Goal: Task Accomplishment & Management: Manage account settings

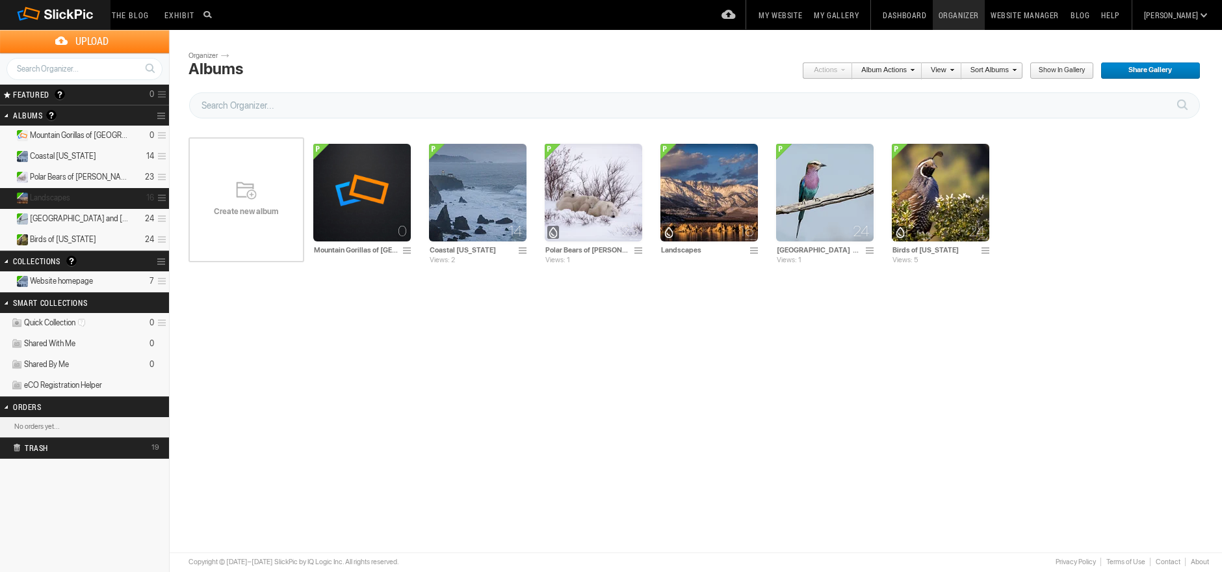
click at [109, 194] on details "Landscapes 16" at bounding box center [84, 198] width 169 height 21
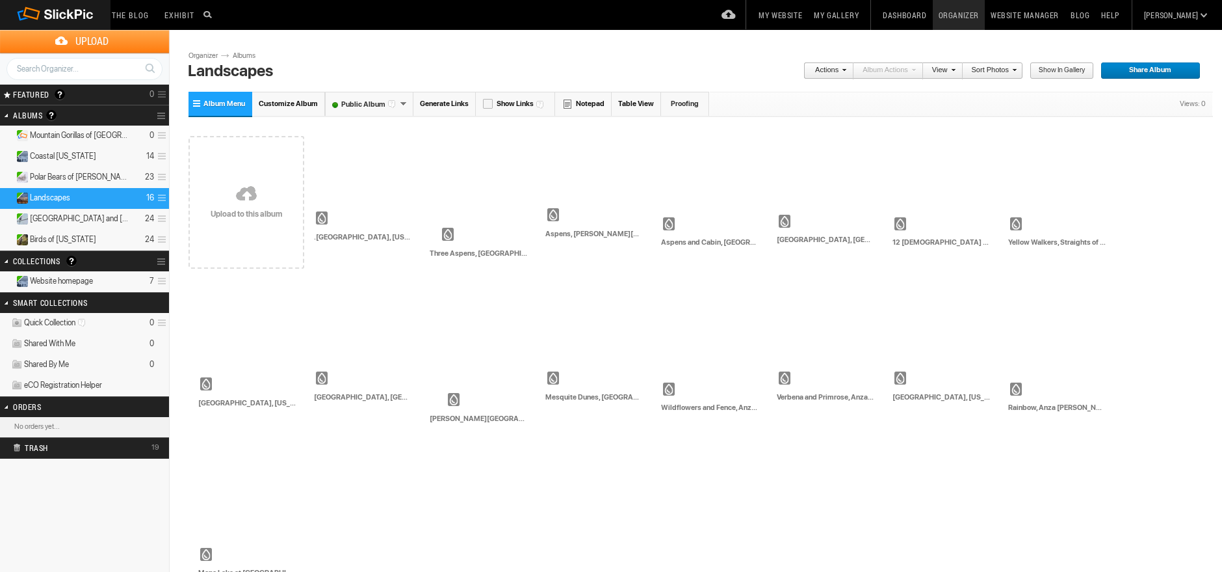
click at [160, 200] on span at bounding box center [160, 197] width 12 height 21
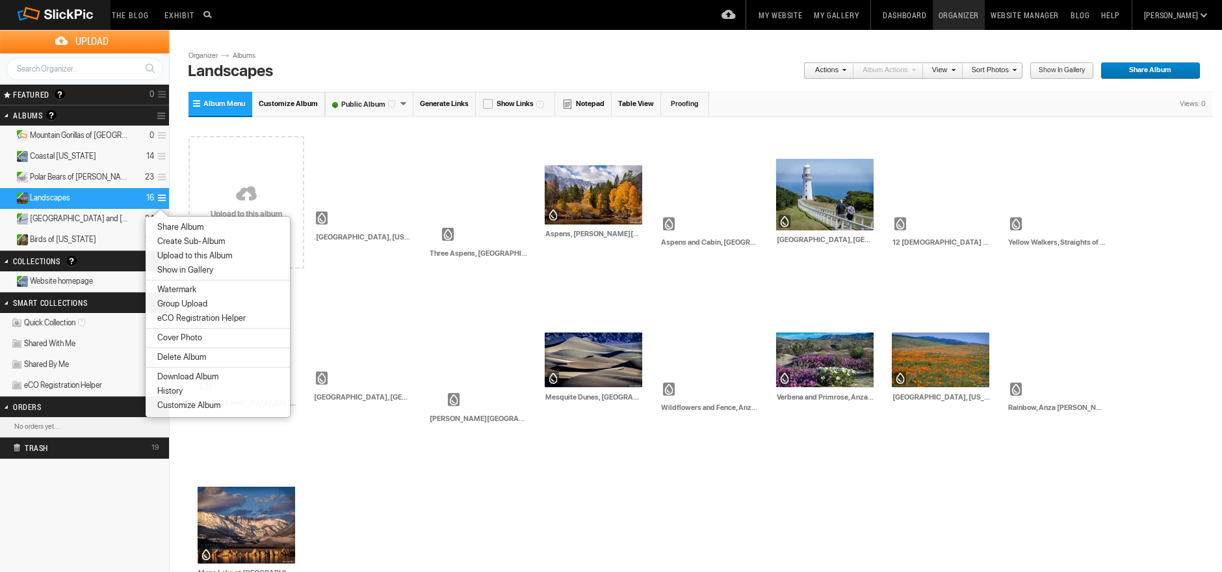
click at [183, 404] on span "Customize Album" at bounding box center [186, 405] width 67 height 10
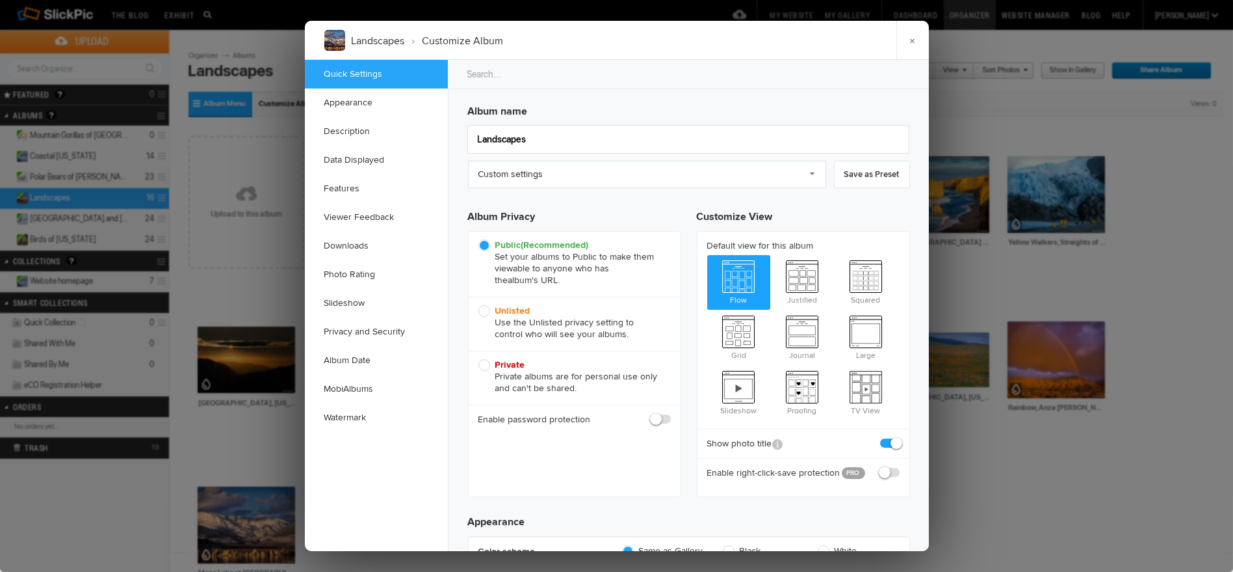
checkbox input "true"
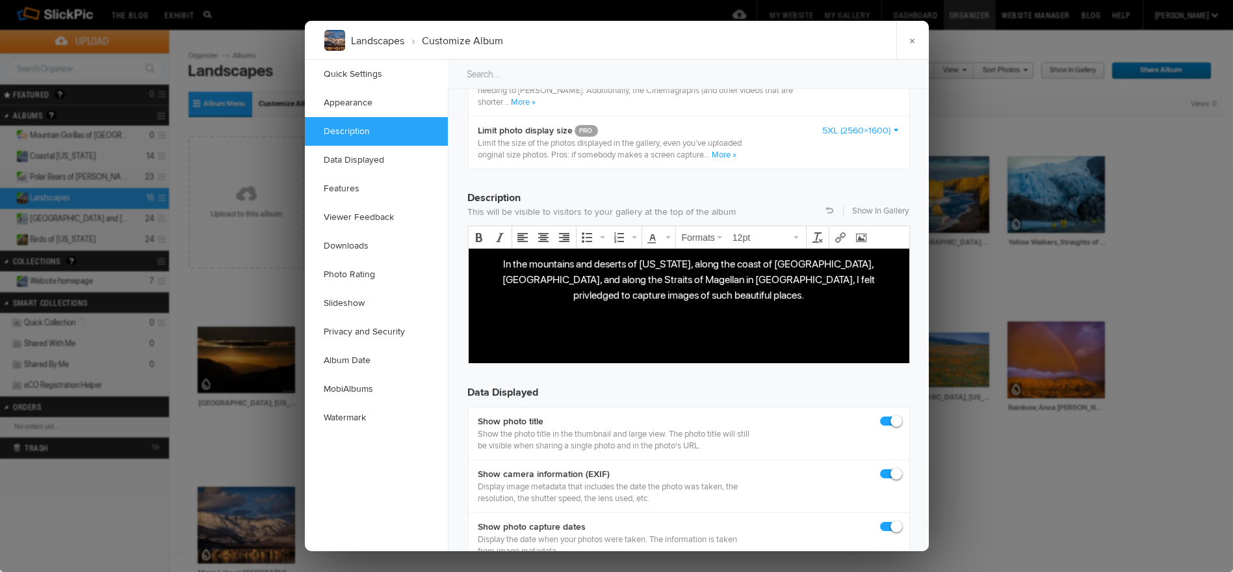
scroll to position [963, 0]
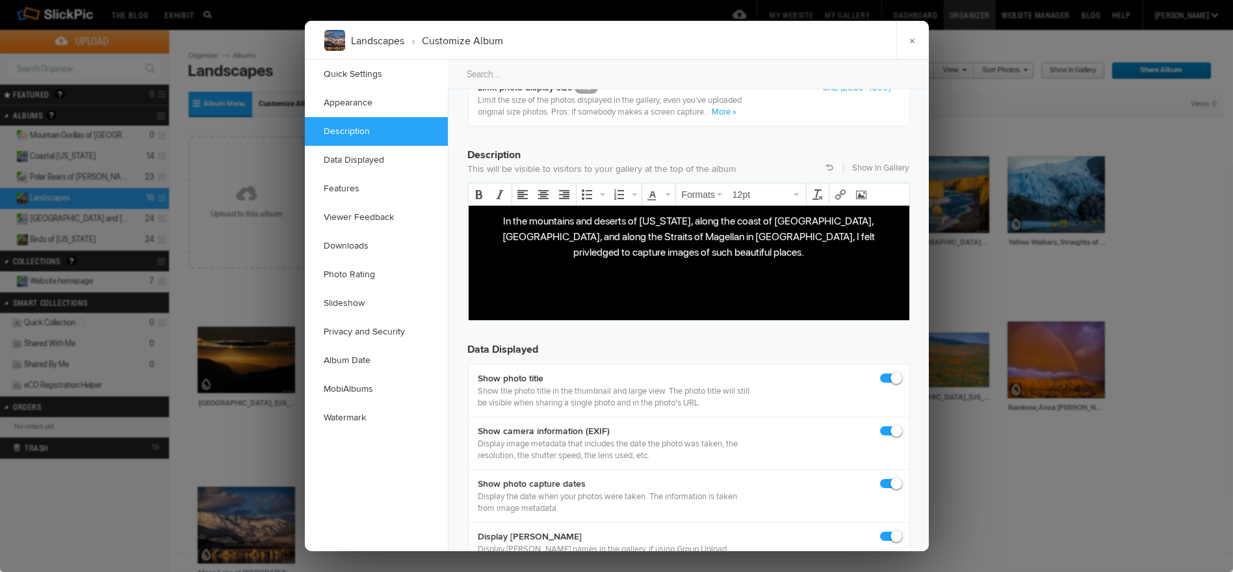
click at [577, 233] on p "In the mountains and deserts of [US_STATE], along the coast of [GEOGRAPHIC_DATA…" at bounding box center [689, 236] width 420 height 47
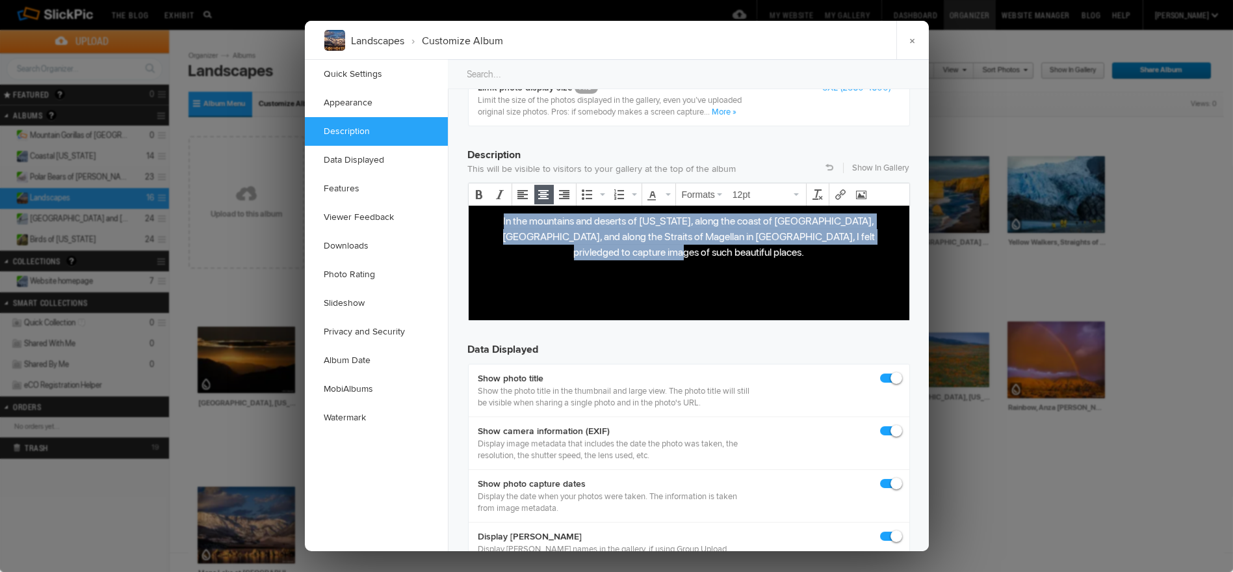
click at [577, 233] on p "In the mountains and deserts of [US_STATE], along the coast of [GEOGRAPHIC_DATA…" at bounding box center [689, 236] width 420 height 47
copy p "In the mountains and deserts of [US_STATE], along the coast of [GEOGRAPHIC_DATA…"
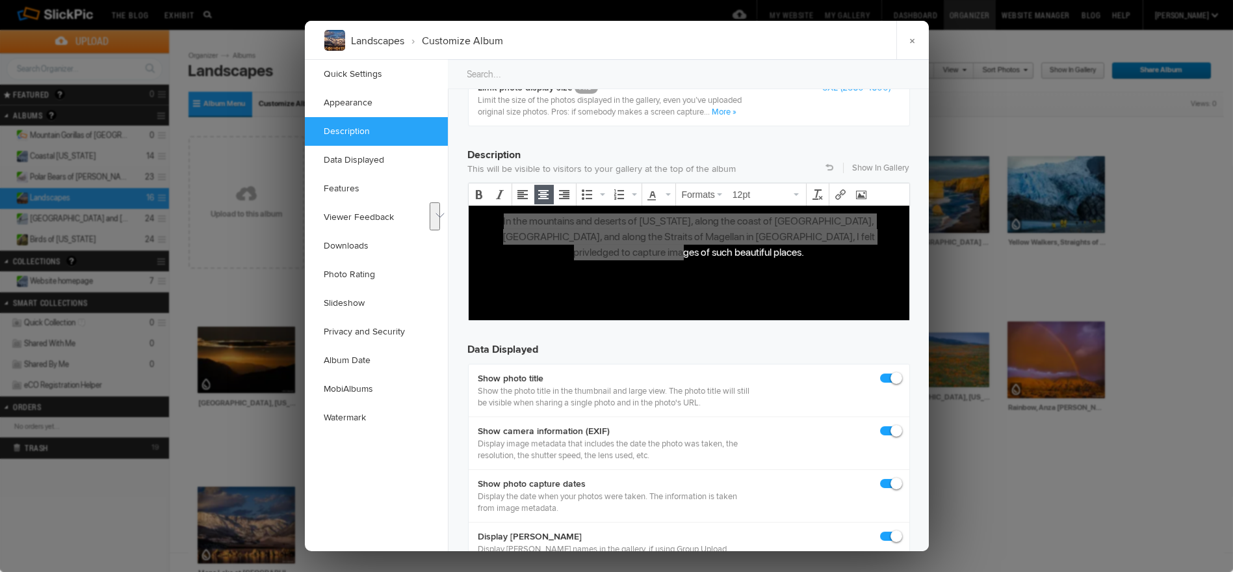
click at [241, 177] on div at bounding box center [616, 286] width 1233 height 572
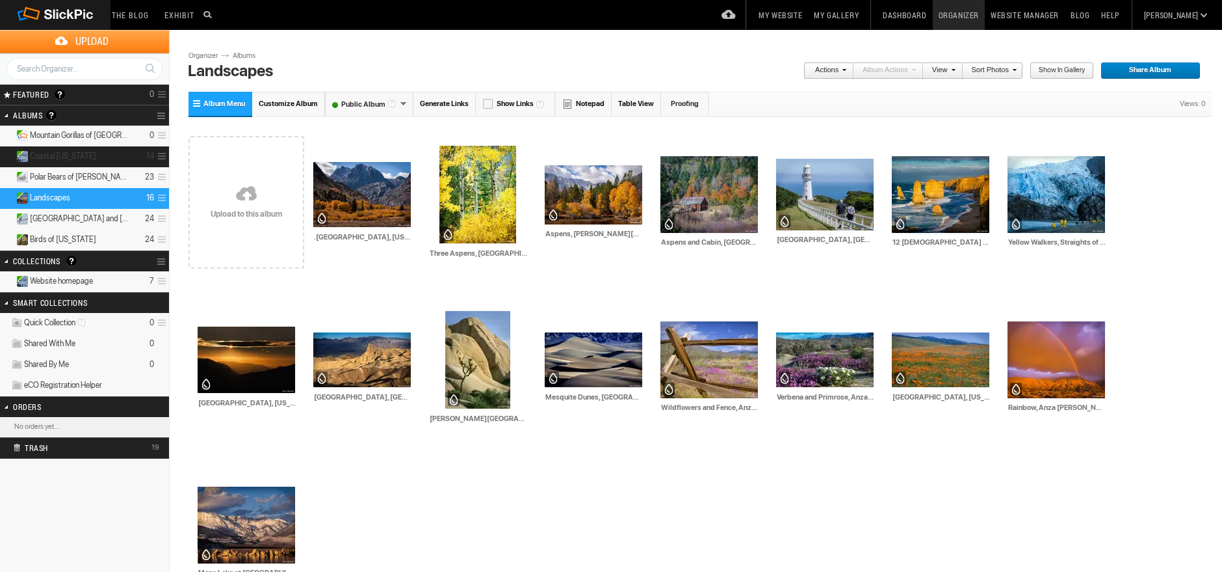
click at [163, 155] on span at bounding box center [160, 156] width 12 height 21
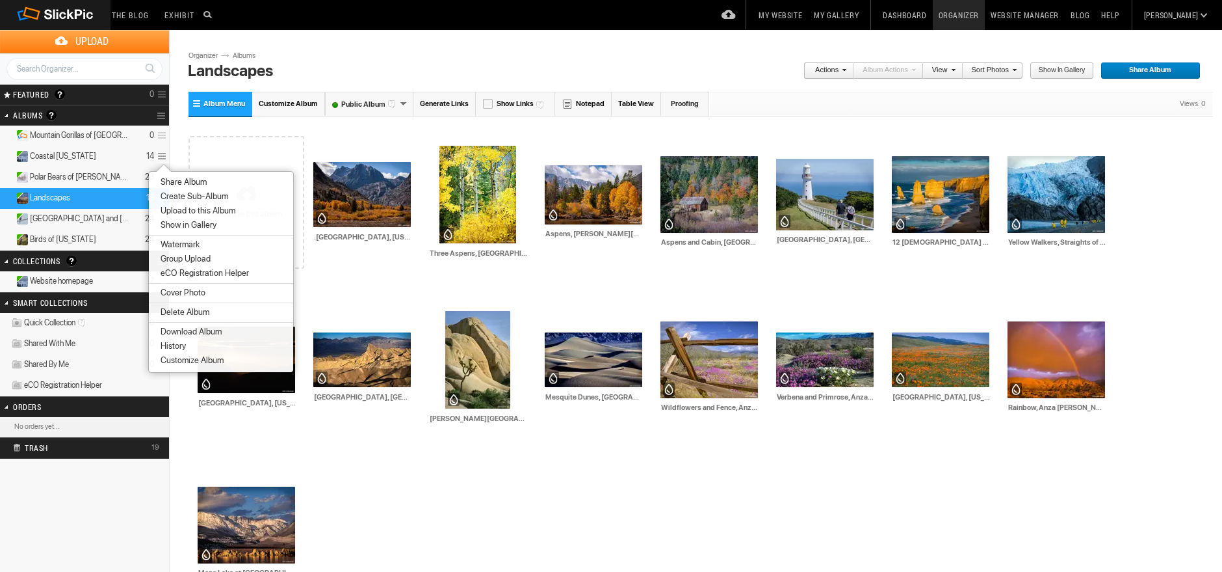
click at [185, 363] on span "Customize Album" at bounding box center [190, 360] width 67 height 10
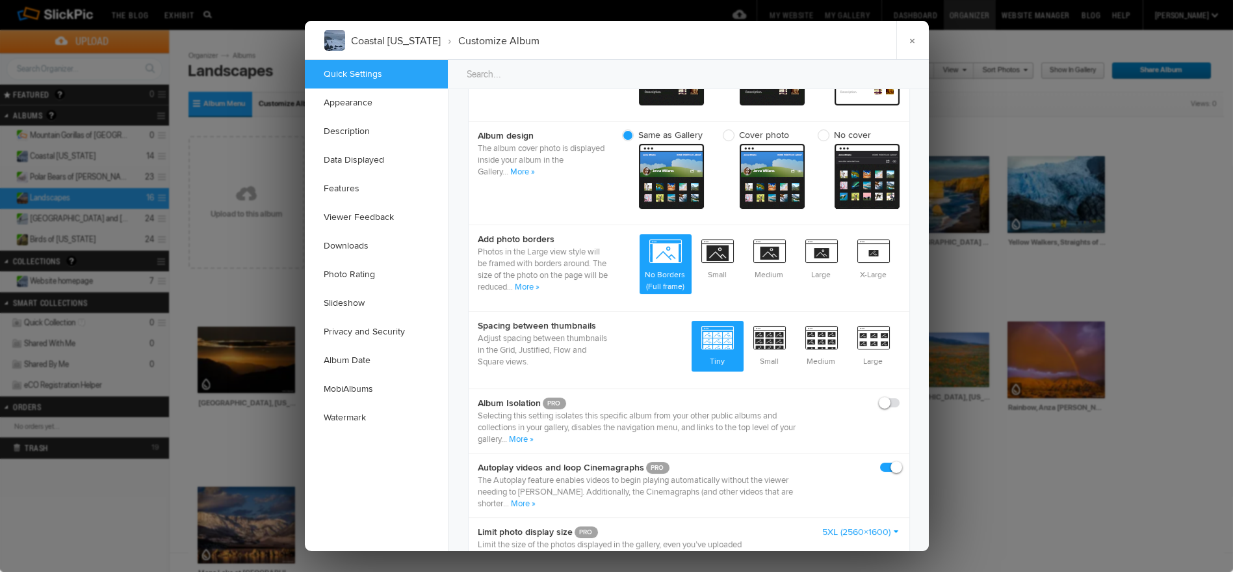
scroll to position [722, 0]
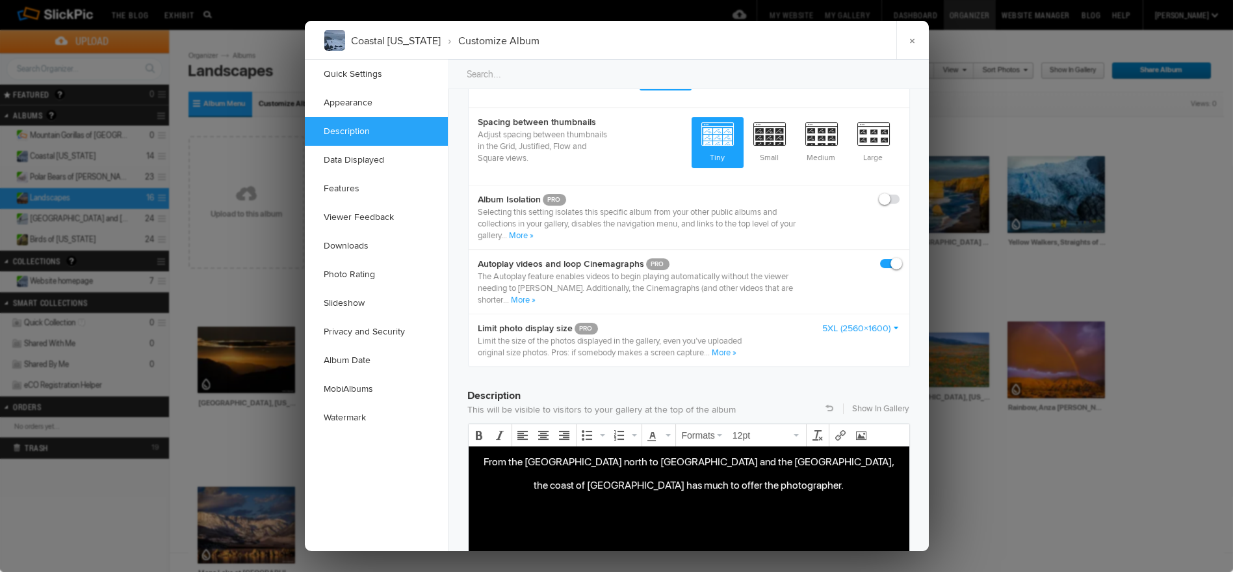
click at [603, 481] on p "the coast of [GEOGRAPHIC_DATA] has much to offer the photographer." at bounding box center [689, 485] width 420 height 16
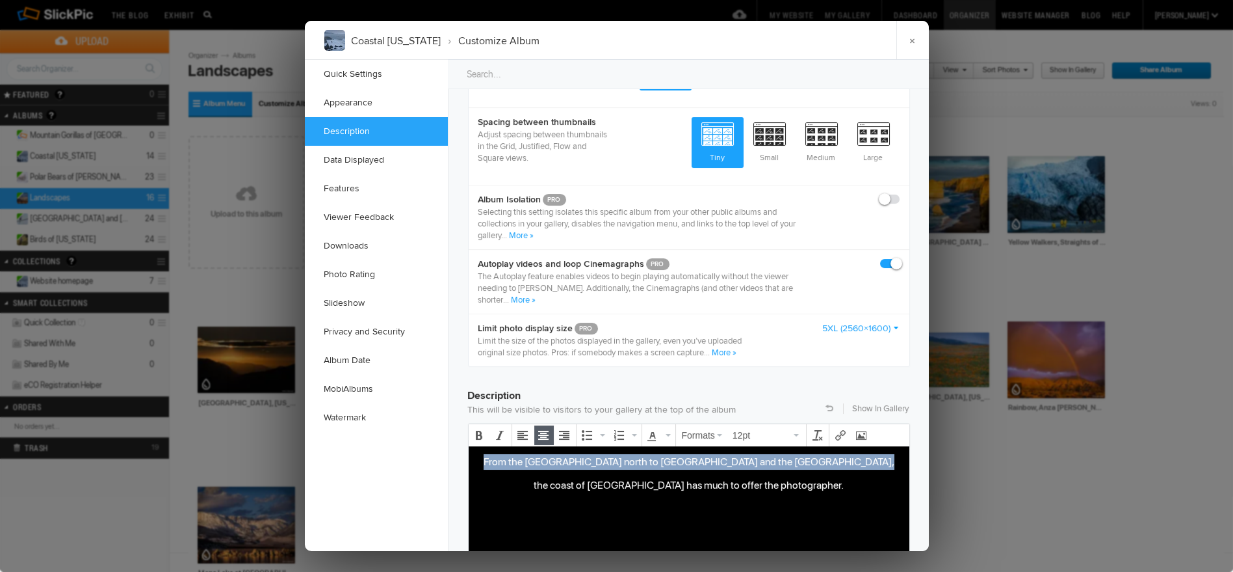
copy p "From the [GEOGRAPHIC_DATA] north to [GEOGRAPHIC_DATA] and the [GEOGRAPHIC_DATA],"
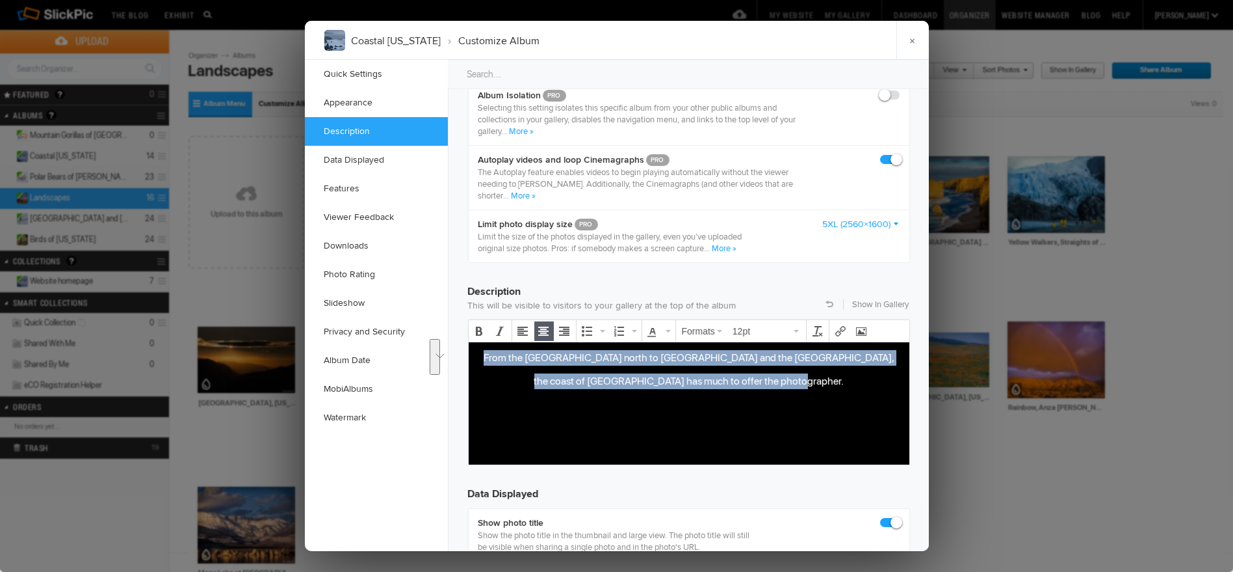
scroll to position [843, 0]
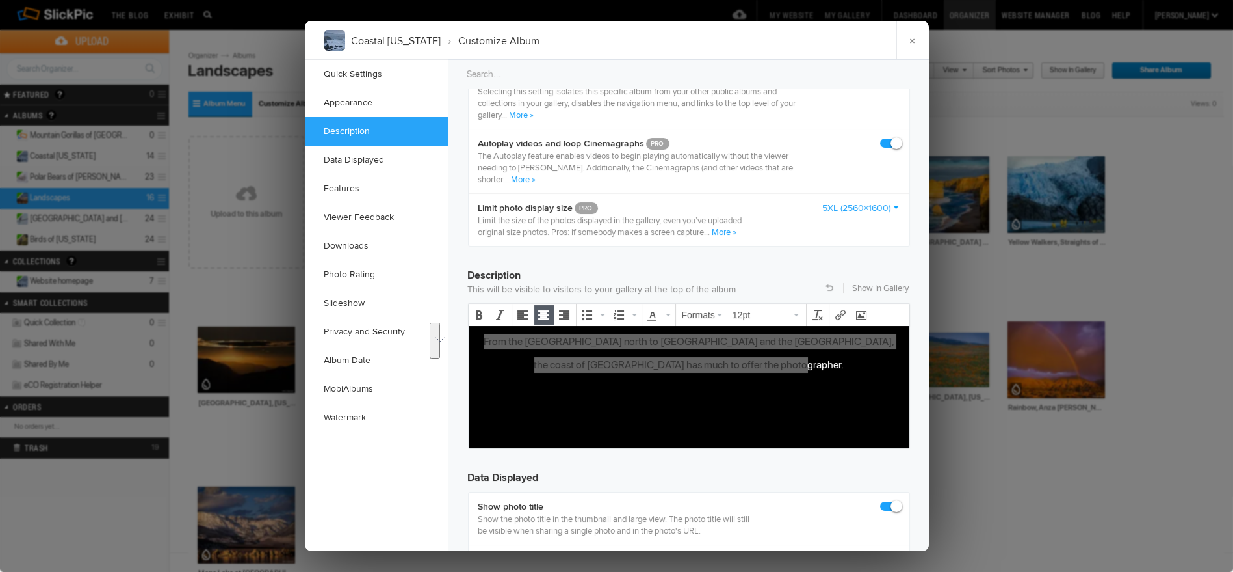
click at [206, 179] on div at bounding box center [616, 286] width 1233 height 572
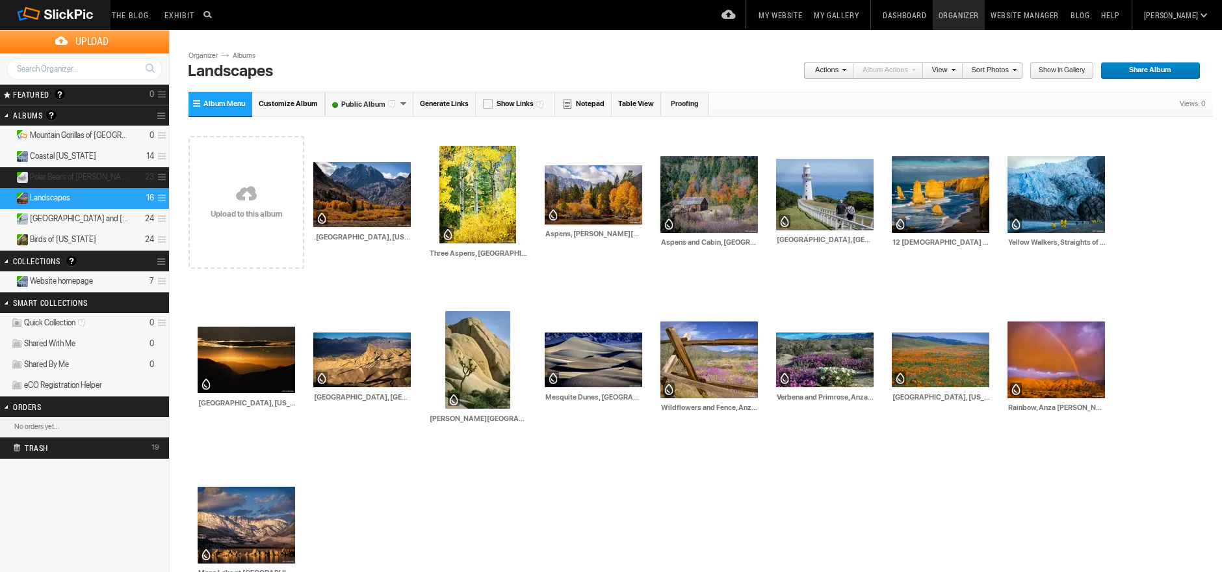
click at [163, 174] on span at bounding box center [160, 176] width 12 height 21
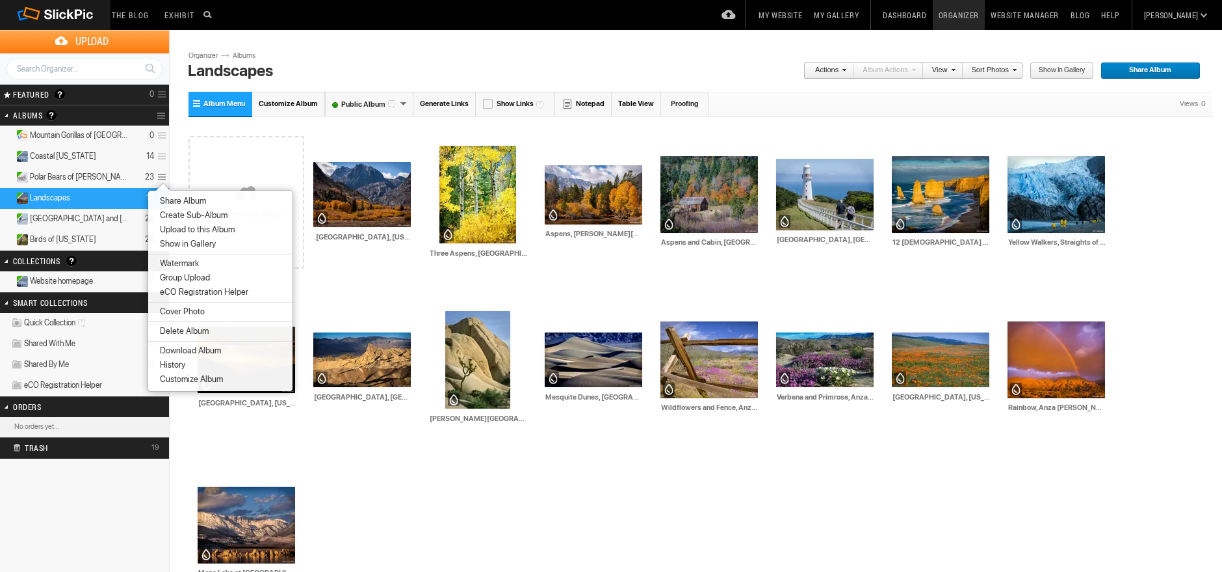
click at [192, 382] on span "Customize Album" at bounding box center [189, 379] width 67 height 10
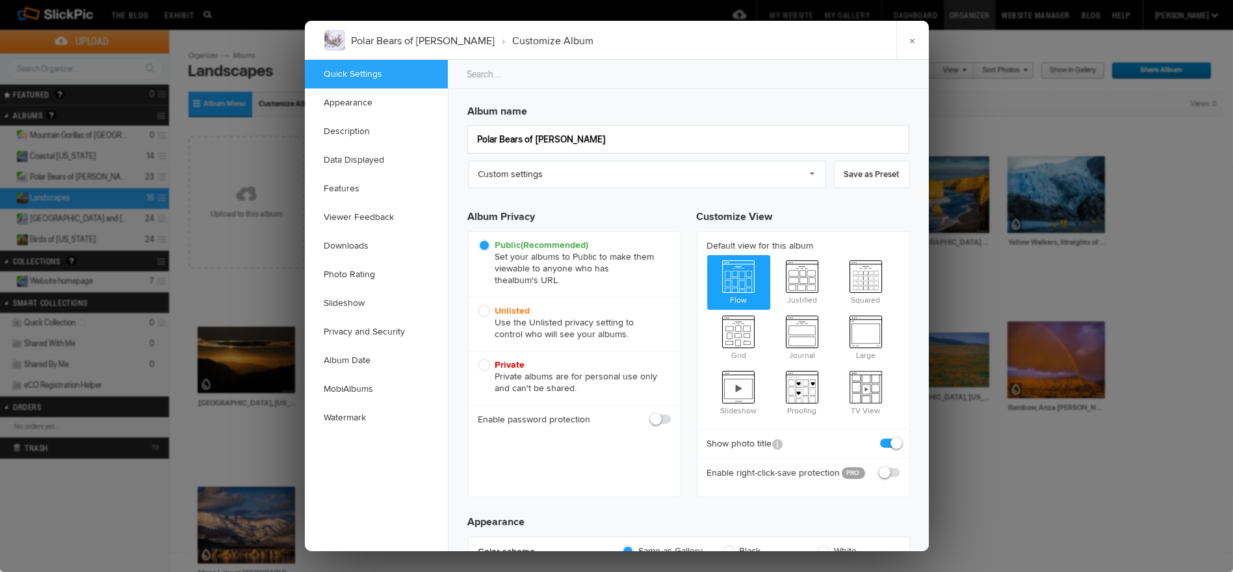
checkbox input "true"
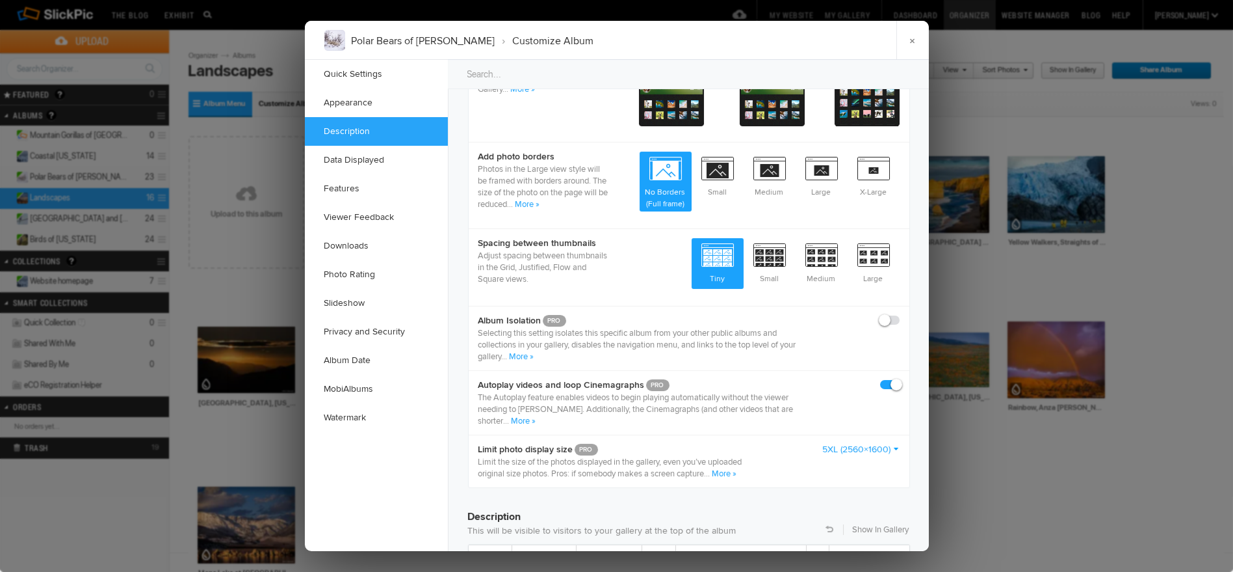
scroll to position [1083, 0]
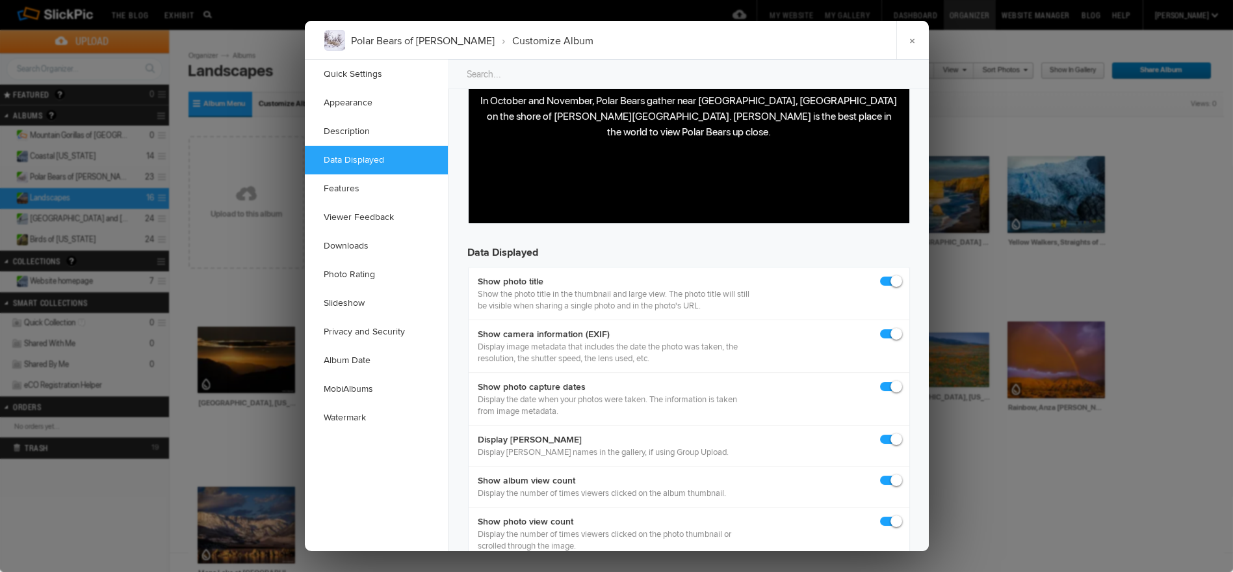
click at [684, 184] on body "In October and November, Polar Bears gather near [GEOGRAPHIC_DATA], [GEOGRAPHIC…" at bounding box center [688, 147] width 430 height 111
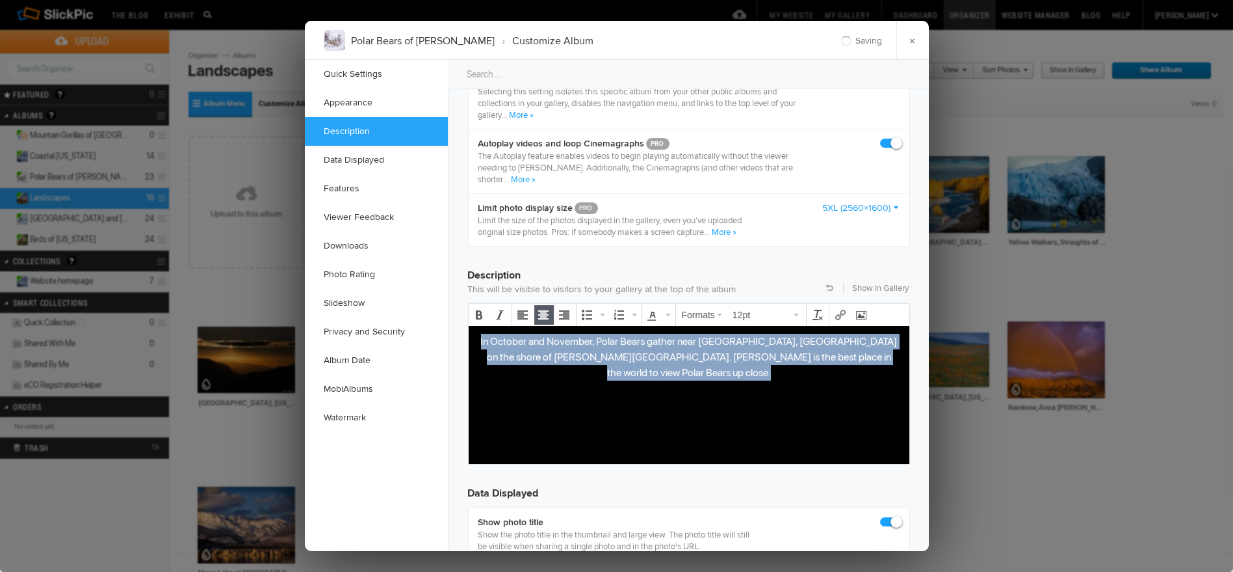
copy p "In October and November, Polar Bears gather near [GEOGRAPHIC_DATA], [GEOGRAPHIC…"
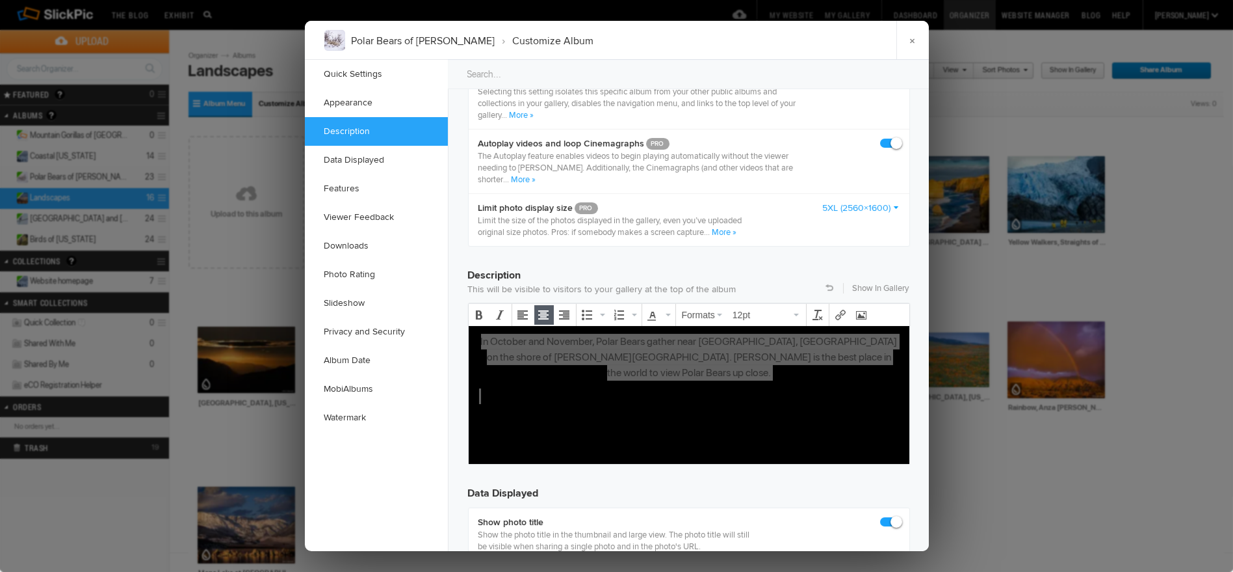
click at [207, 354] on div at bounding box center [616, 286] width 1233 height 572
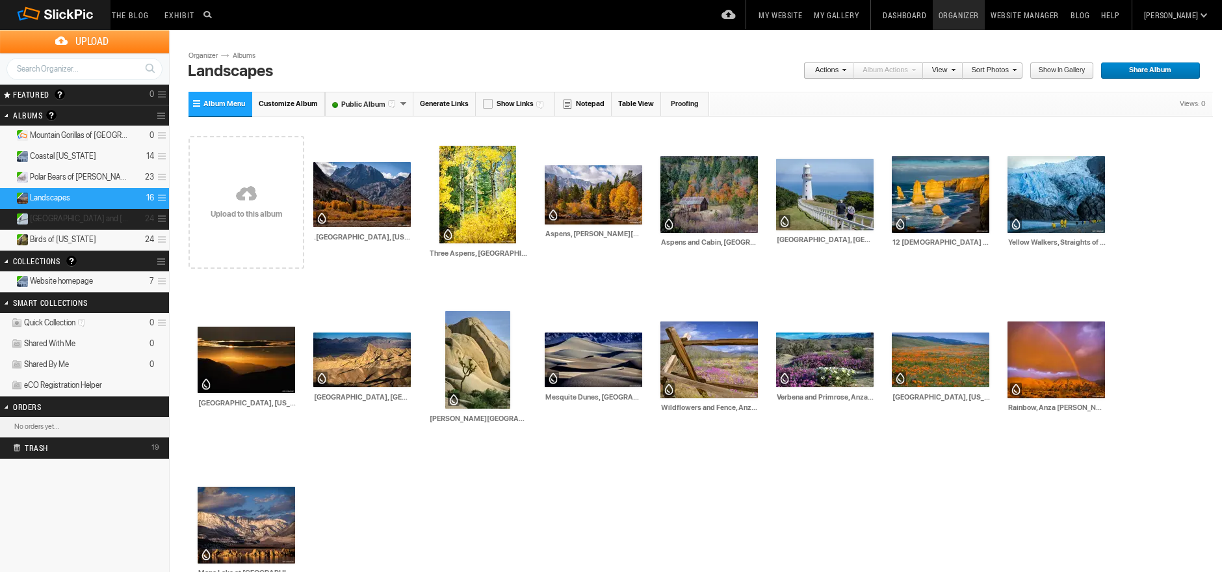
click at [161, 215] on span at bounding box center [160, 218] width 12 height 21
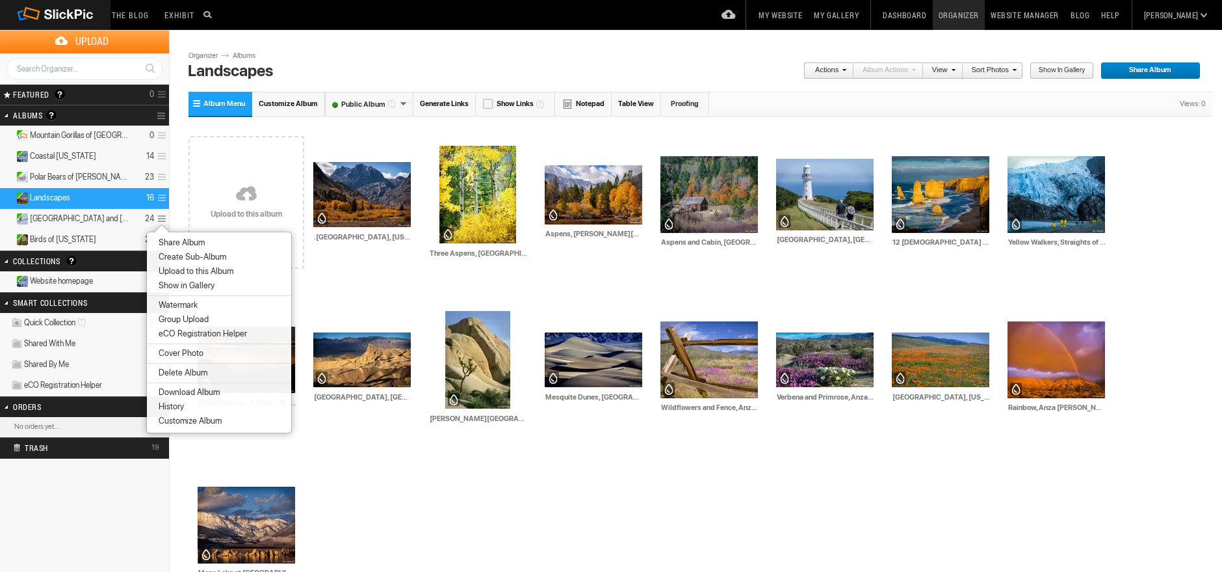
click at [200, 417] on span "Customize Album" at bounding box center [188, 420] width 67 height 10
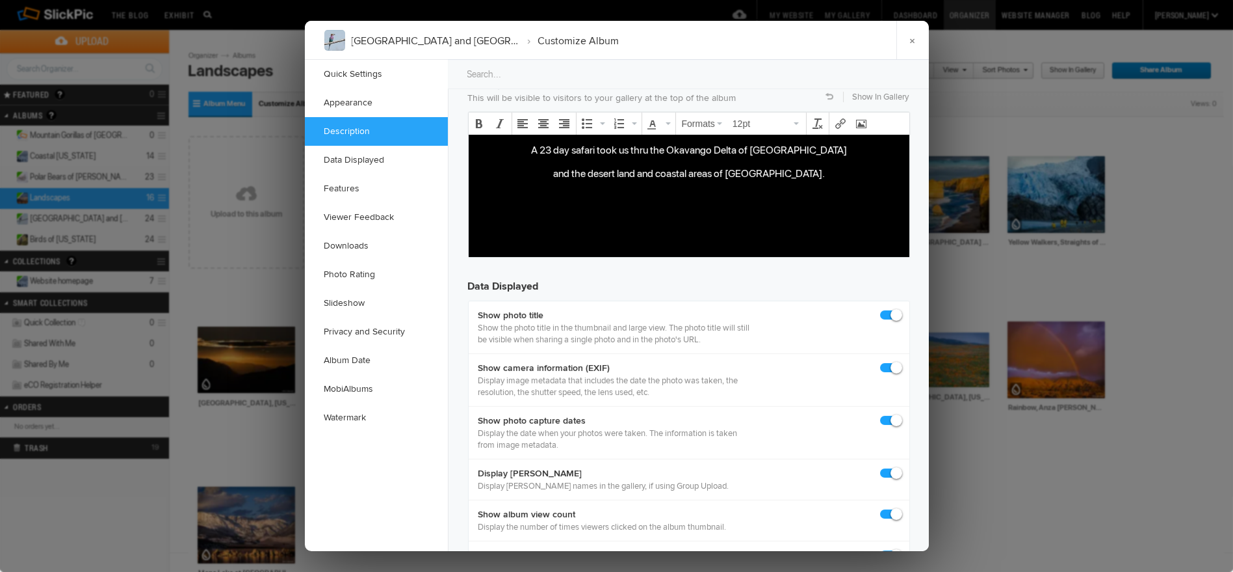
scroll to position [1083, 0]
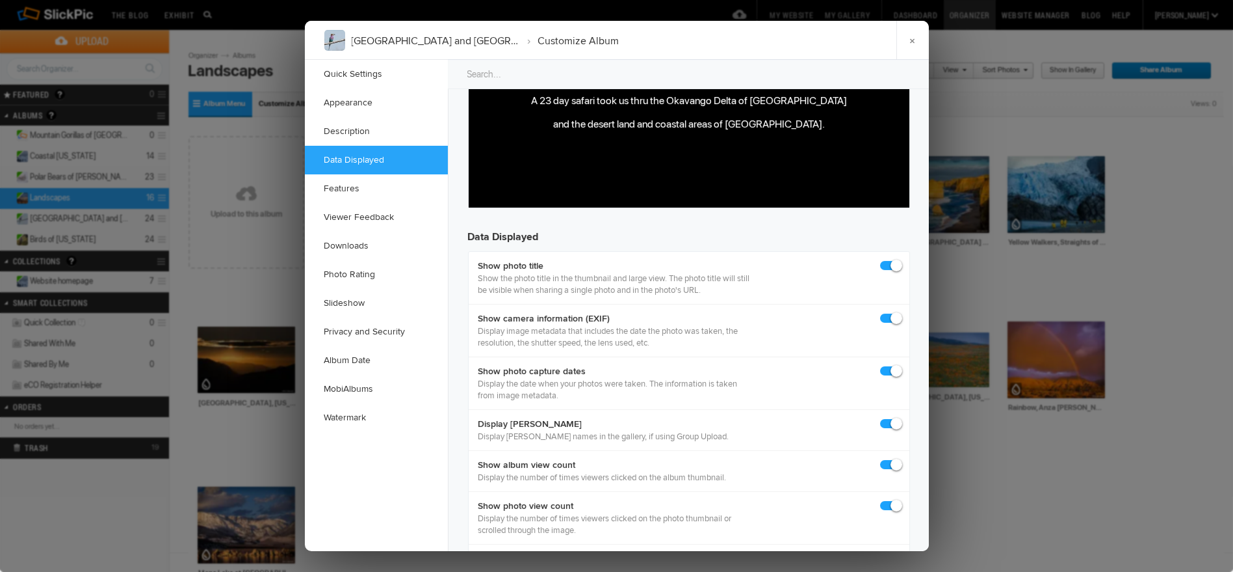
click at [693, 168] on body "A 23 day safari took us thru the Okavango Delta of [GEOGRAPHIC_DATA] and the de…" at bounding box center [688, 131] width 430 height 79
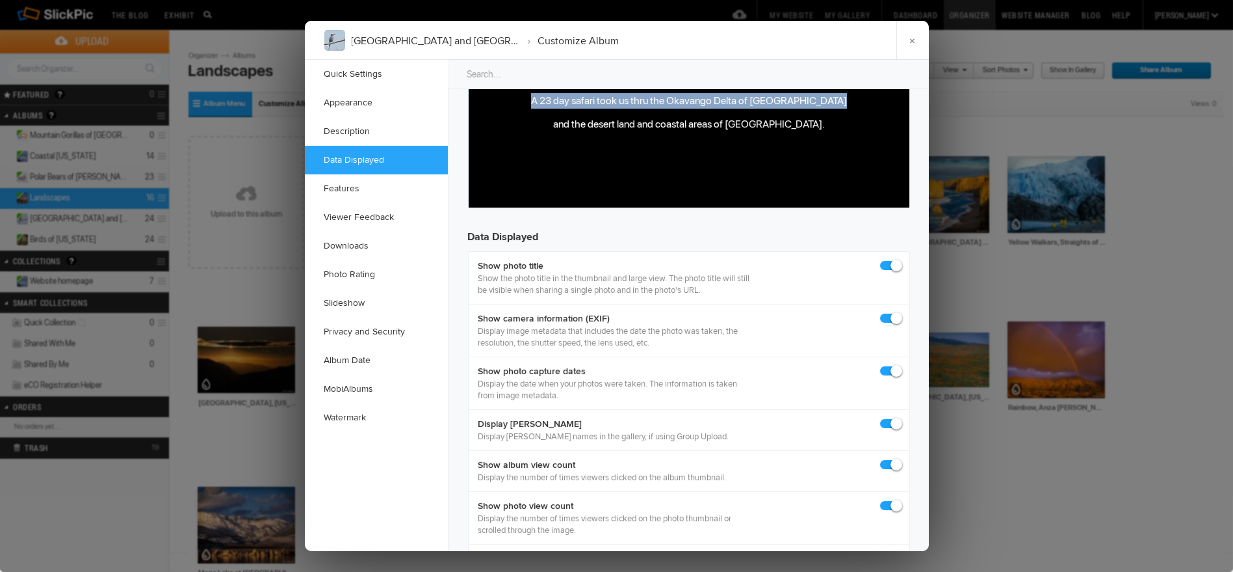
copy p "A 23 day safari took us thru the Okavango Delta of [GEOGRAPHIC_DATA]"
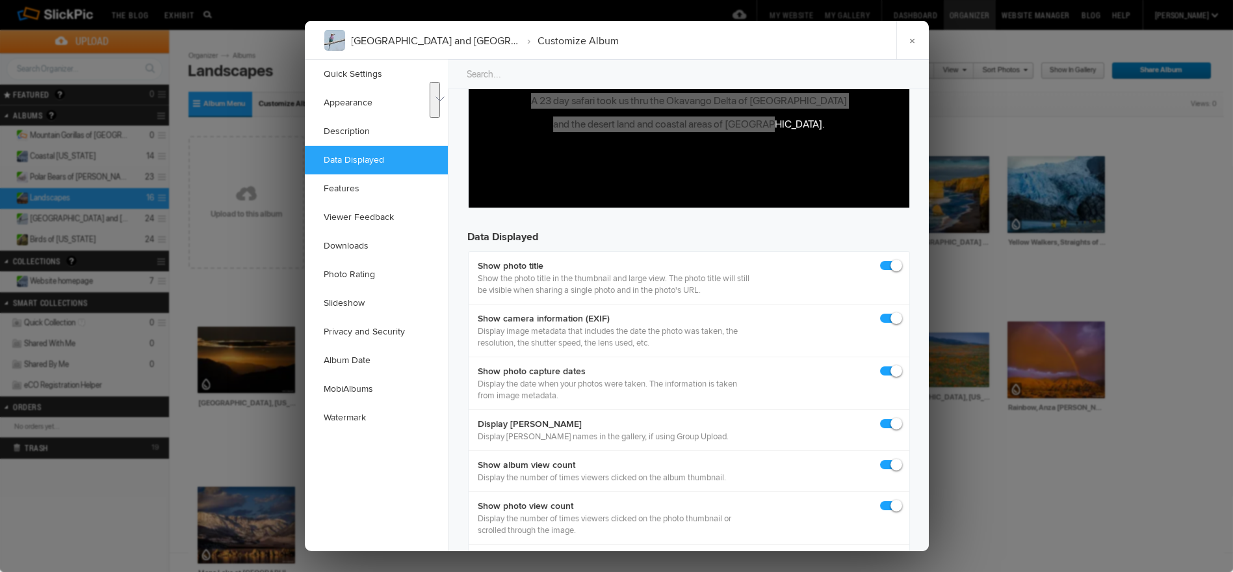
click at [216, 243] on div at bounding box center [616, 286] width 1233 height 572
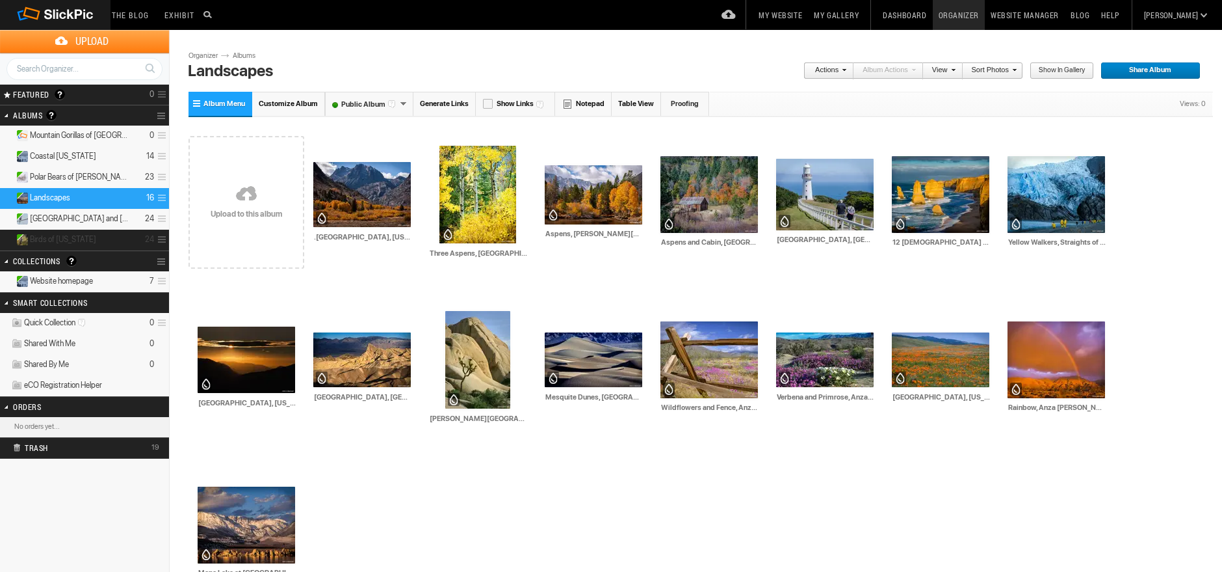
click at [161, 237] on span at bounding box center [160, 239] width 12 height 21
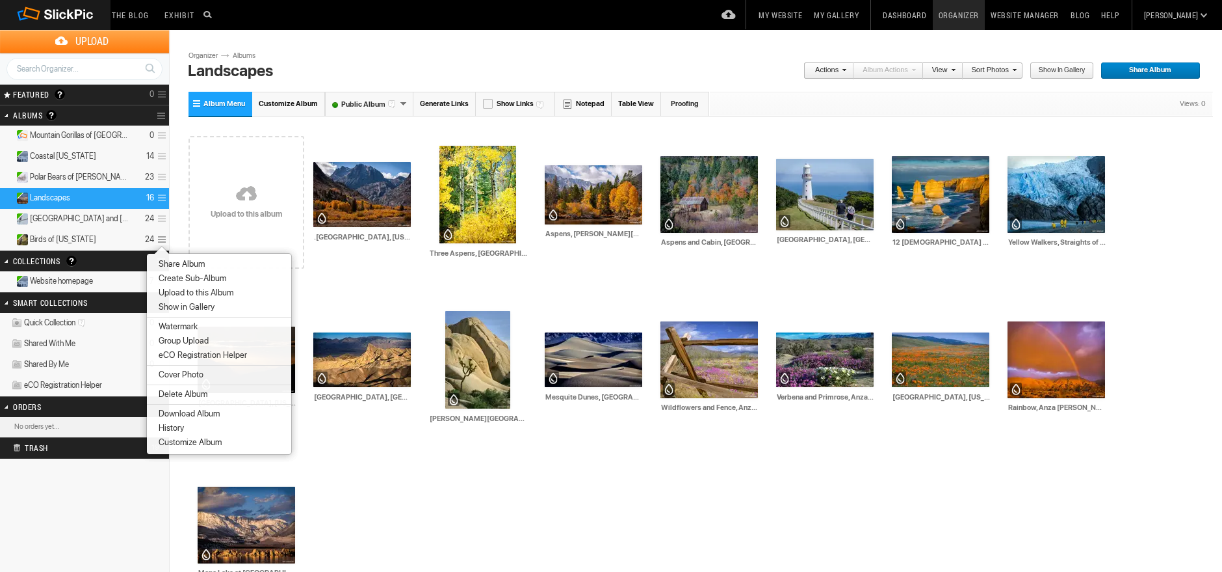
click at [185, 441] on span "Customize Album" at bounding box center [188, 442] width 67 height 10
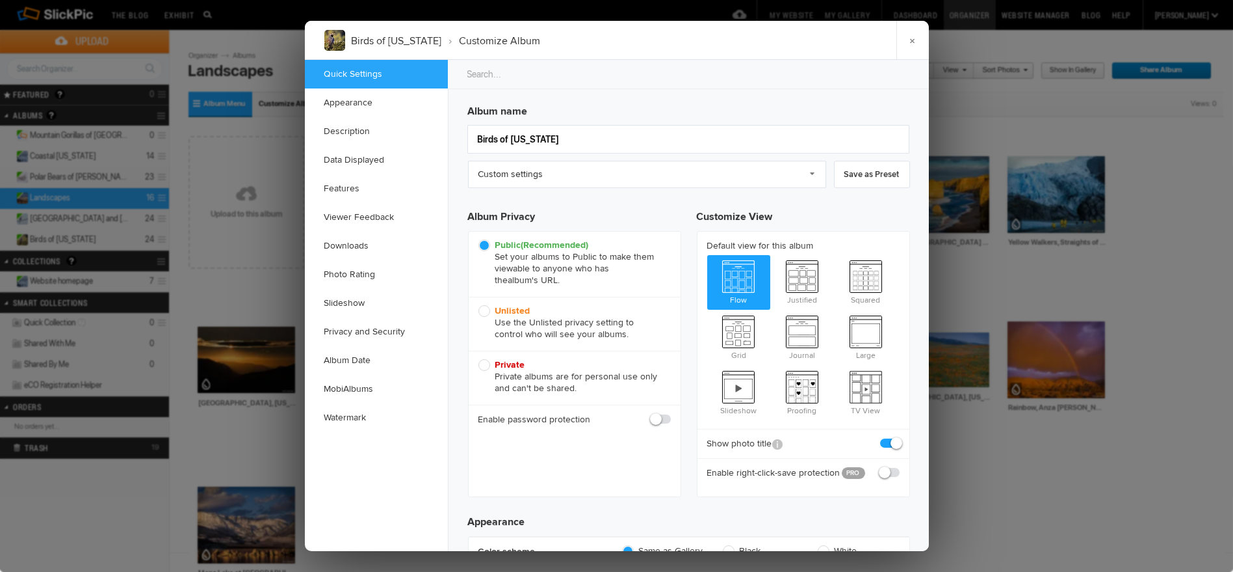
checkbox input "true"
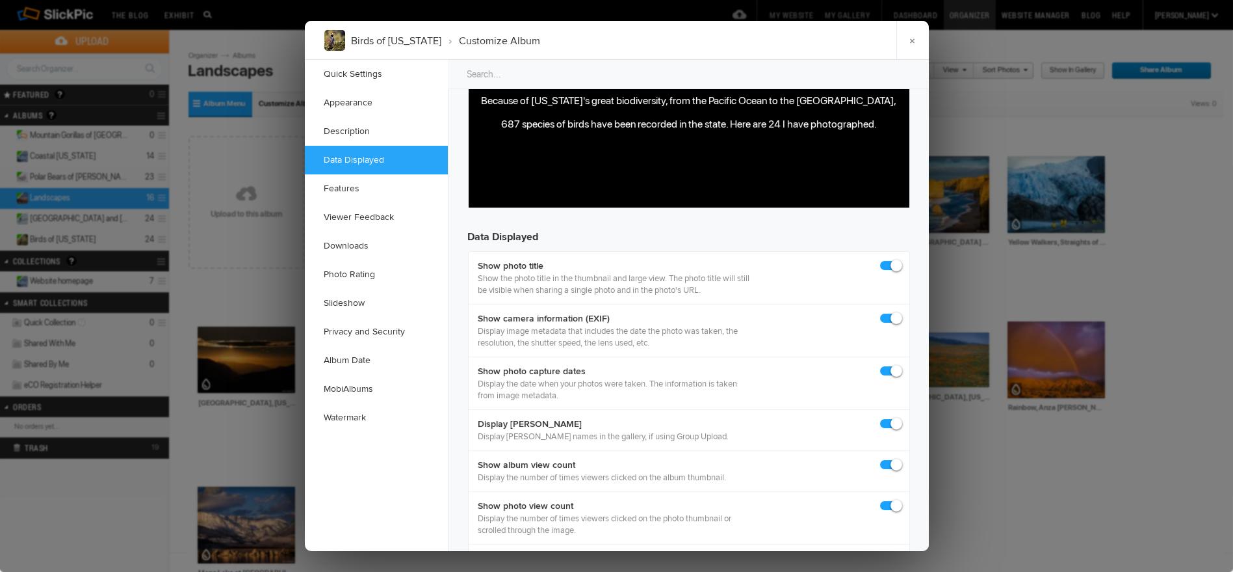
click at [709, 144] on body "Because of [US_STATE]'s great biodiversity, from the Pacific Ocean to the [GEOG…" at bounding box center [688, 131] width 430 height 79
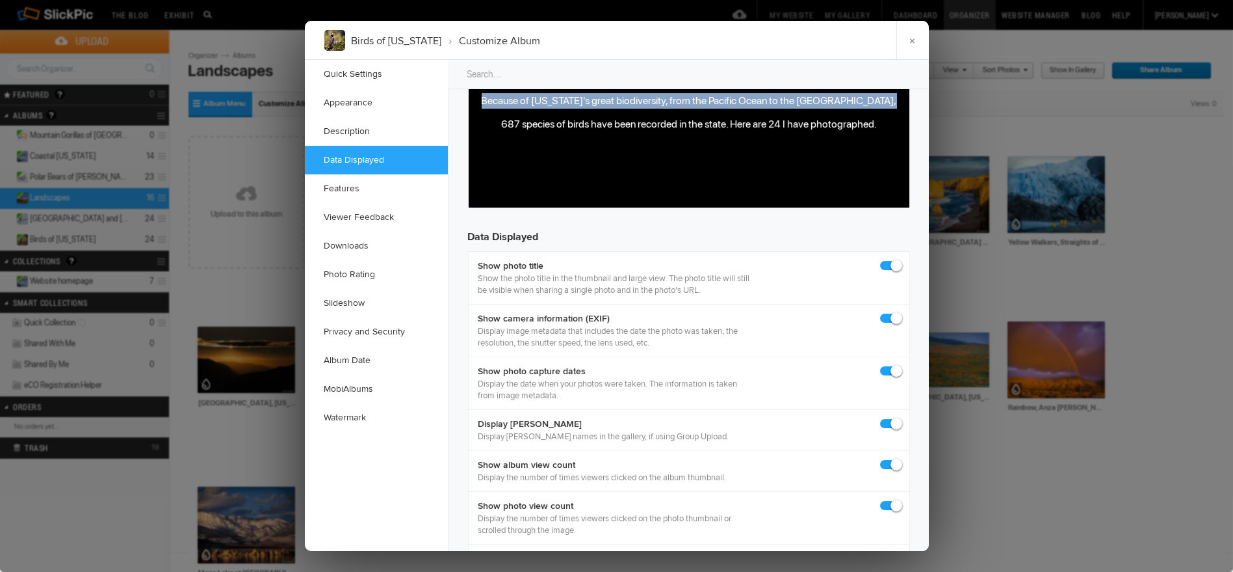
copy p "Because of [US_STATE]'s great biodiversity, from the Pacific Ocean to the [GEOG…"
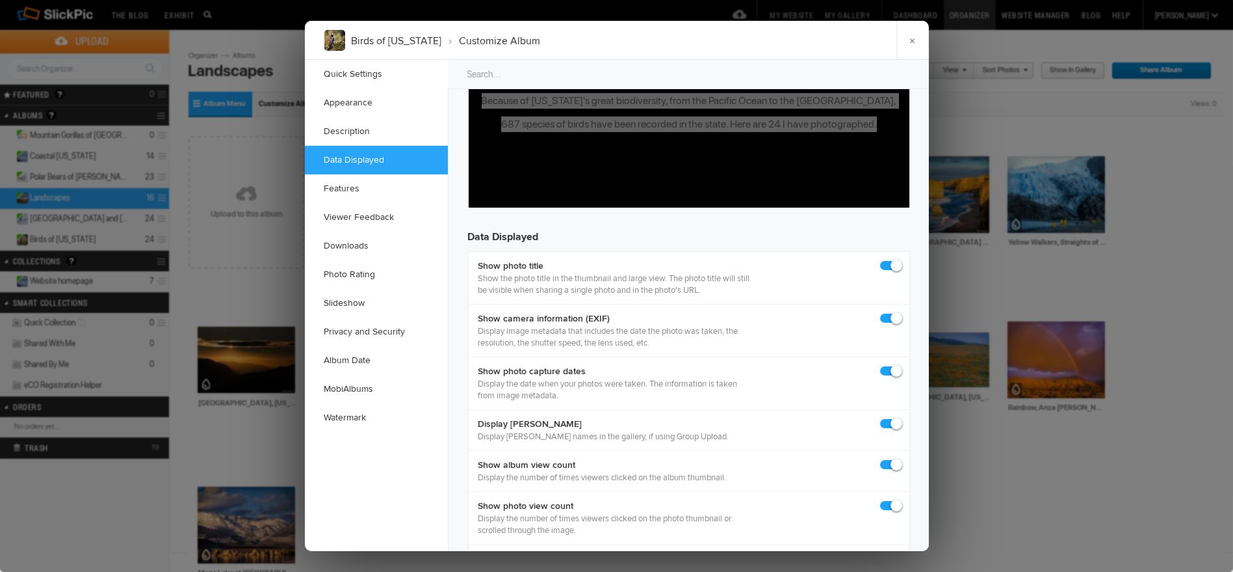
scroll to position [1083, 0]
